Goal: Task Accomplishment & Management: Use online tool/utility

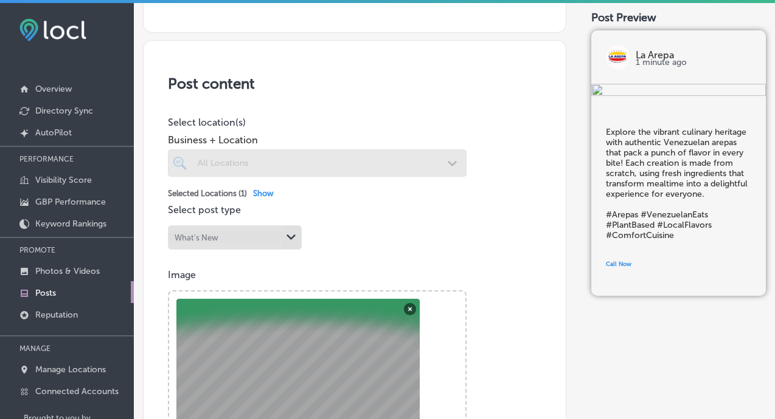
scroll to position [205, 0]
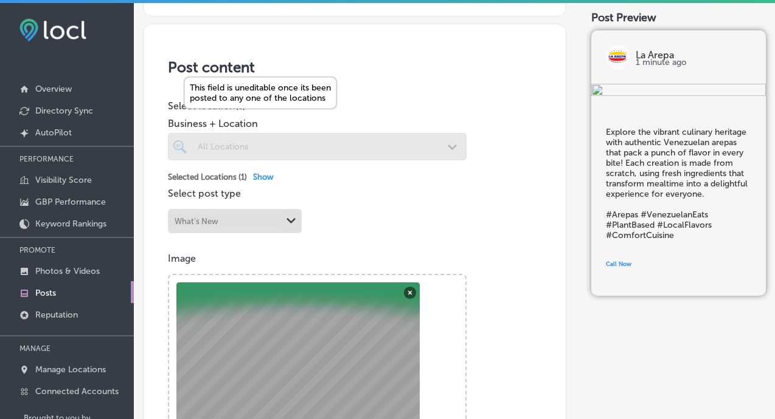
click at [454, 141] on div at bounding box center [317, 146] width 298 height 27
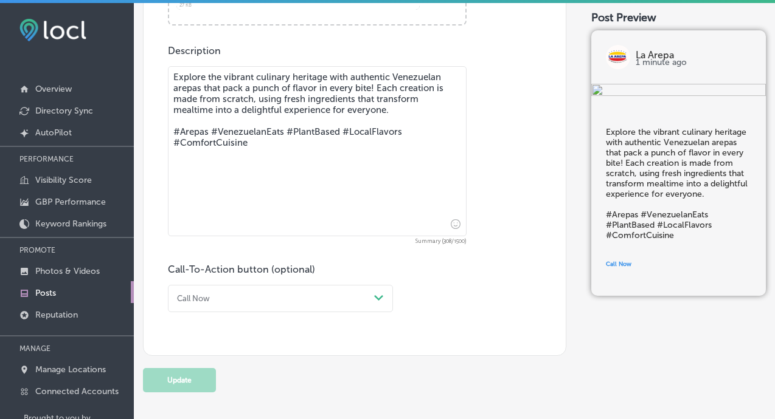
scroll to position [647, 0]
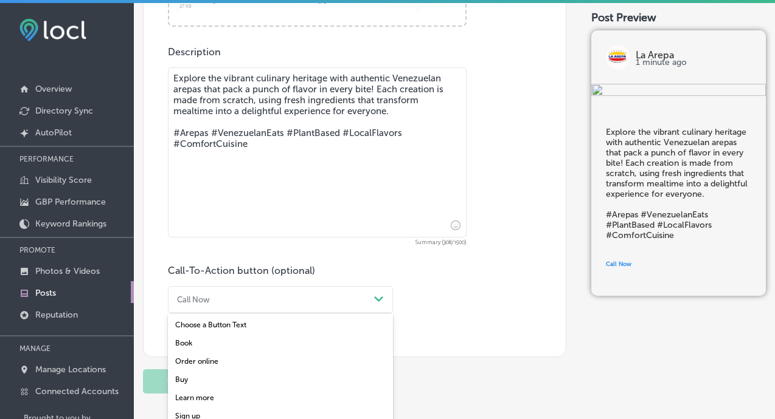
click at [237, 286] on div "Call Now Path Created with Sketch." at bounding box center [280, 299] width 225 height 27
click at [196, 357] on div "Order online" at bounding box center [280, 362] width 225 height 18
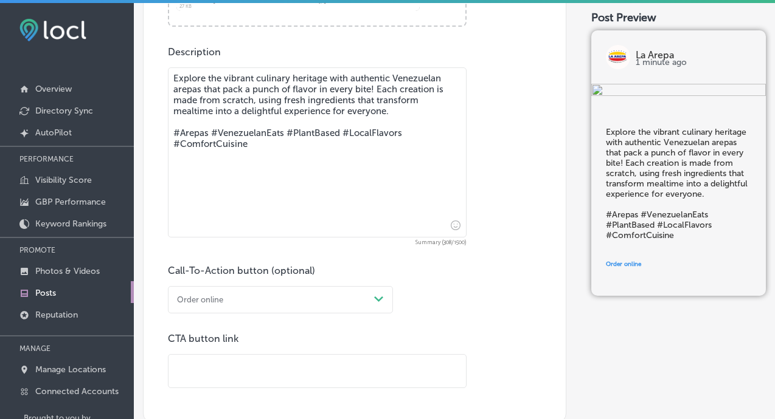
click at [202, 345] on div "CTA button link" at bounding box center [317, 361] width 298 height 56
click at [201, 362] on input "text" at bounding box center [316, 371] width 297 height 33
paste input "[URL][DOMAIN_NAME]"
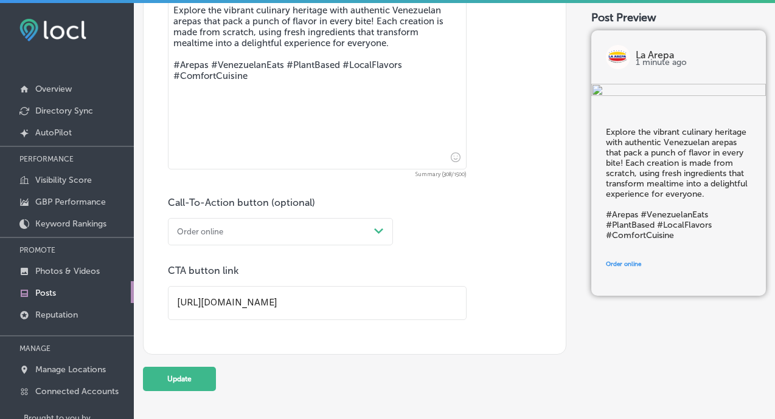
scroll to position [715, 0]
type input "[URL][DOMAIN_NAME]"
click at [167, 388] on button "Update" at bounding box center [179, 380] width 73 height 24
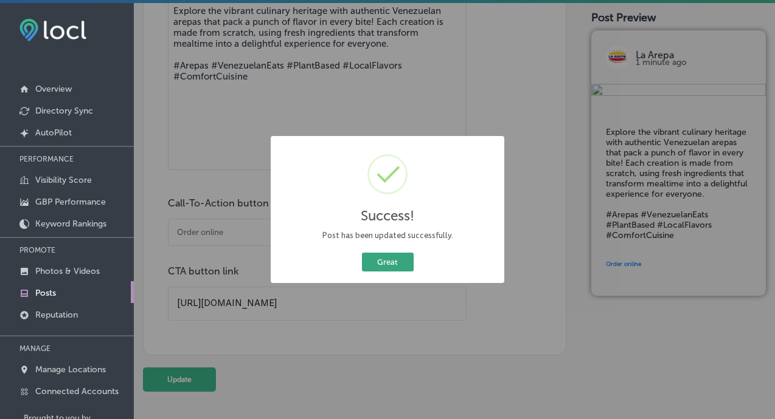
click at [392, 261] on button "Great" at bounding box center [388, 262] width 52 height 19
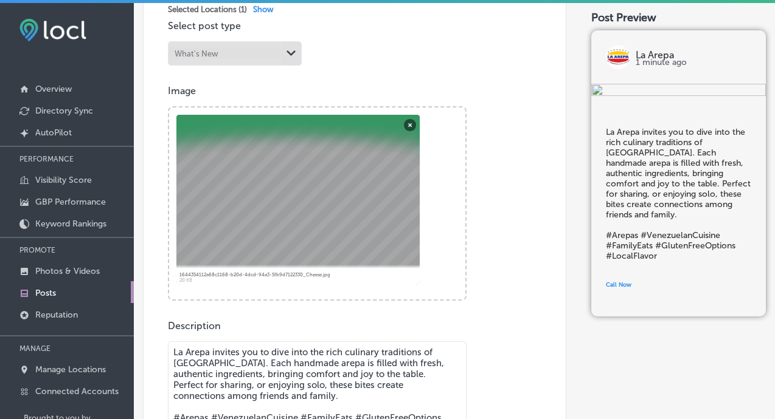
scroll to position [425, 0]
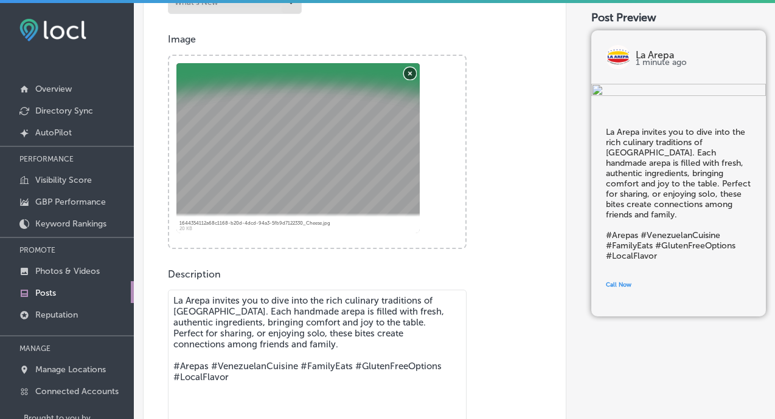
click at [408, 67] on button "Remove" at bounding box center [410, 73] width 12 height 12
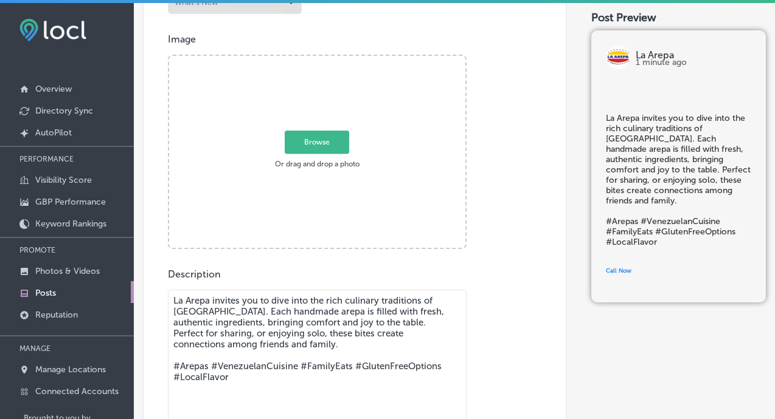
click at [306, 136] on span "Browse" at bounding box center [317, 142] width 64 height 23
click at [306, 60] on input "Browse Or drag and drop a photo" at bounding box center [317, 58] width 296 height 4
type input "C:\fakepath\Pabellones copy.jpg"
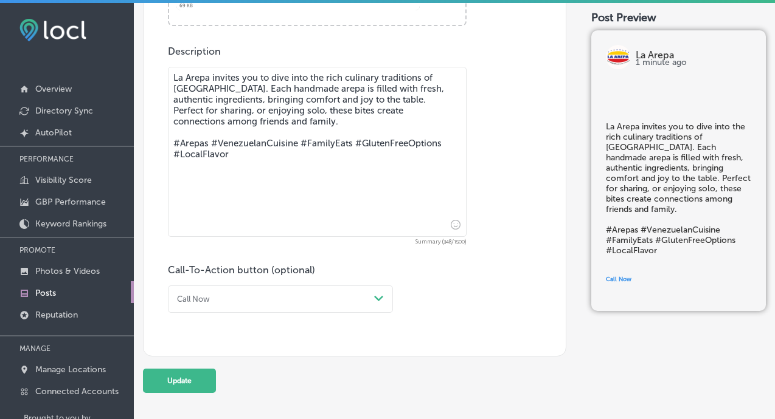
scroll to position [647, 0]
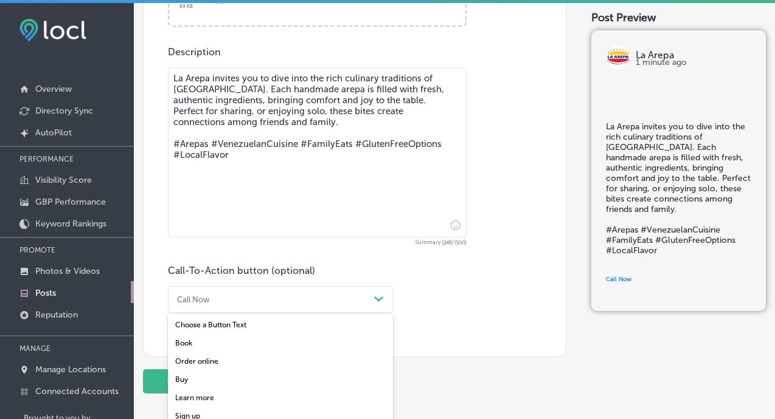
click at [376, 297] on icon "Path Created with Sketch." at bounding box center [378, 299] width 9 height 5
click at [208, 362] on div "Order online" at bounding box center [280, 362] width 225 height 18
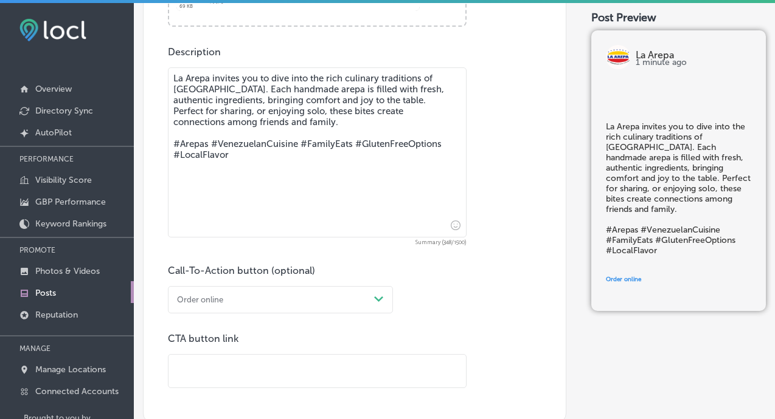
click at [203, 363] on input "text" at bounding box center [316, 371] width 297 height 33
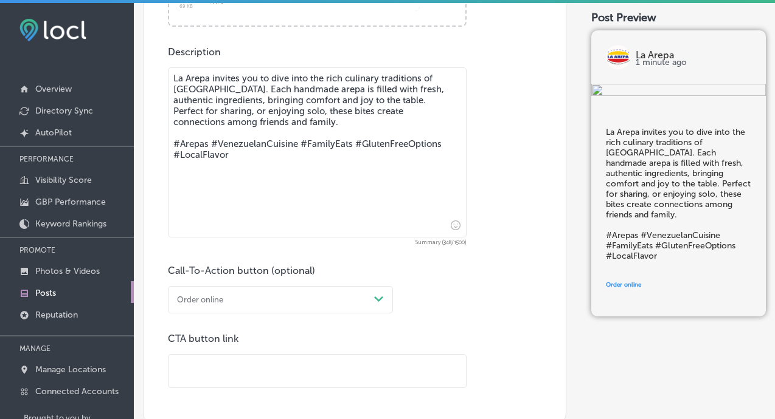
paste input "[URL][DOMAIN_NAME]"
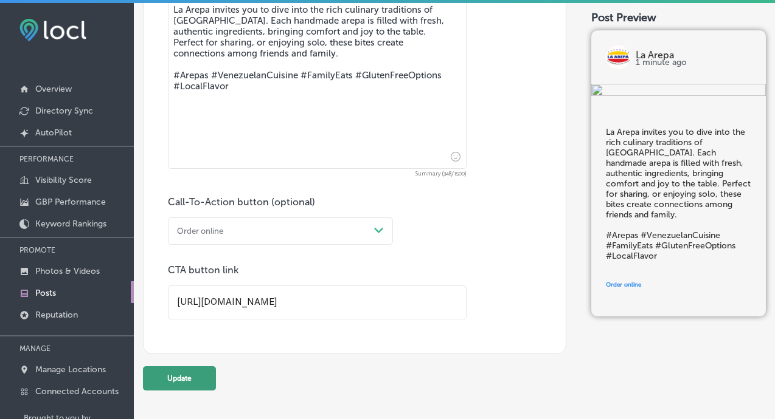
scroll to position [715, 0]
type input "[URL][DOMAIN_NAME]"
click at [162, 378] on button "Update" at bounding box center [179, 380] width 73 height 24
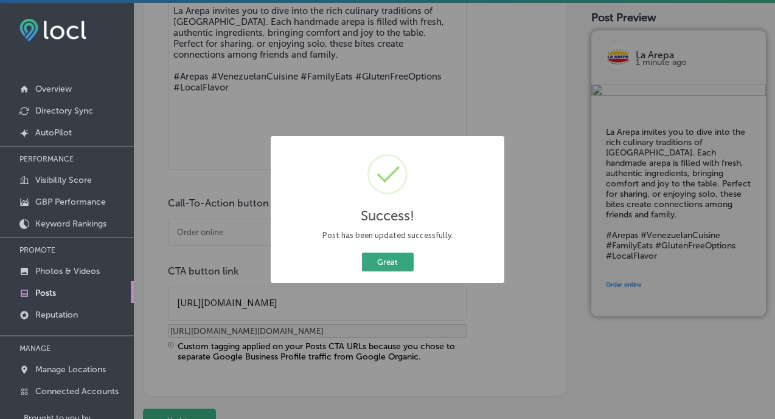
click at [390, 261] on button "Great" at bounding box center [388, 262] width 52 height 19
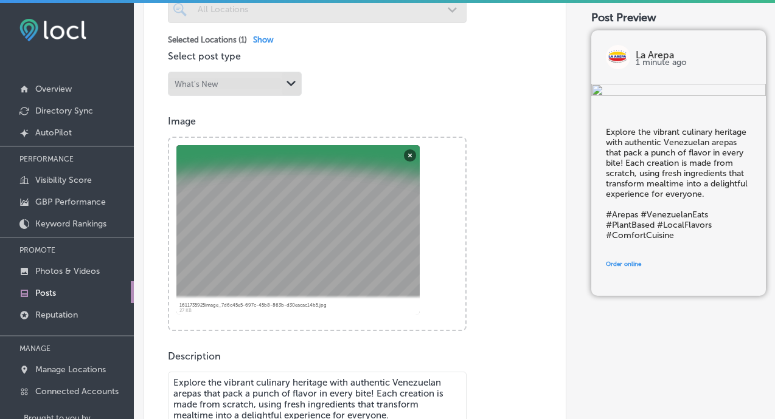
scroll to position [399, 0]
